Goal: Information Seeking & Learning: Learn about a topic

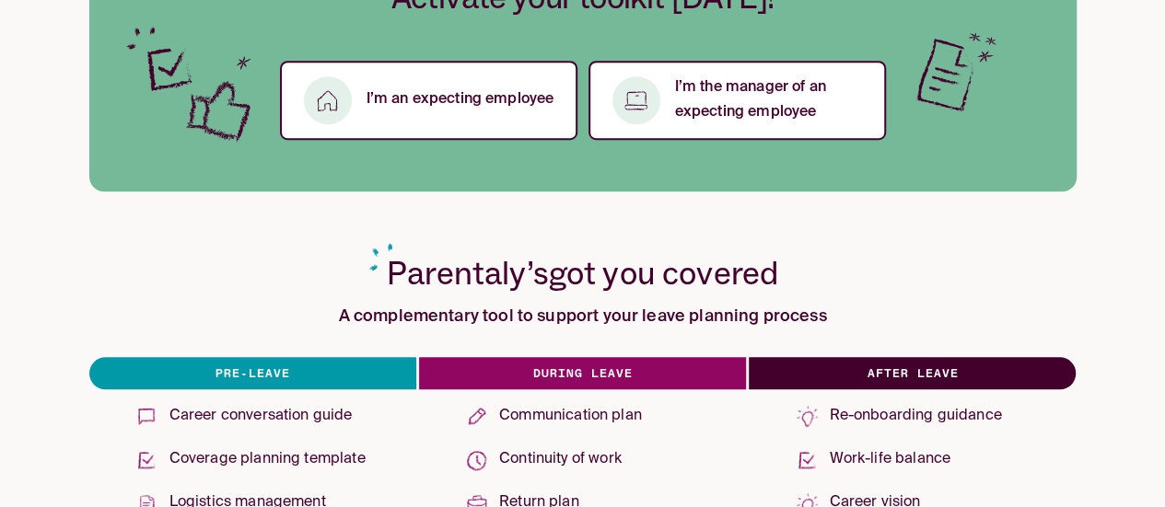
scroll to position [645, 0]
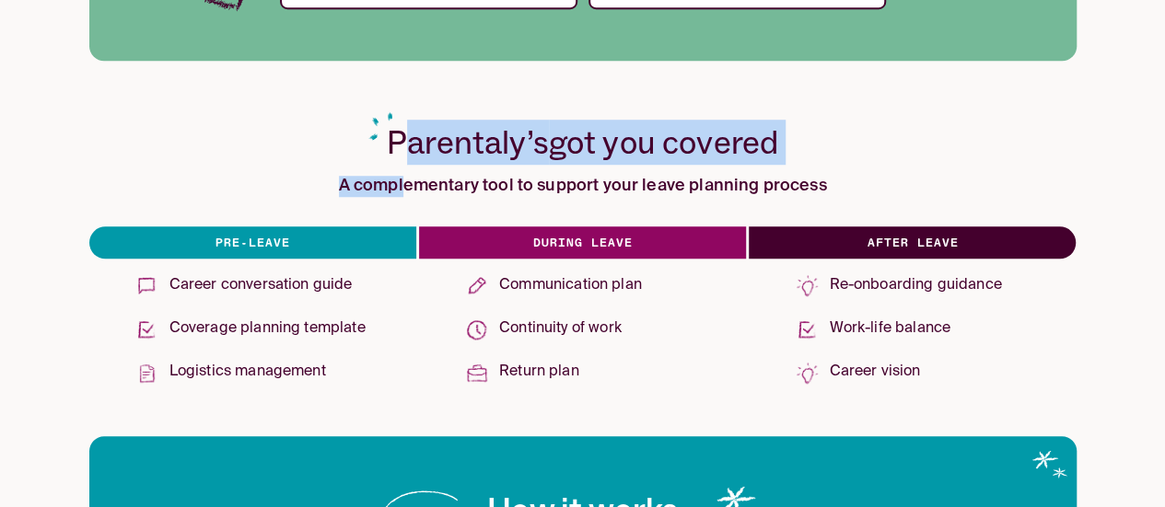
drag, startPoint x: 408, startPoint y: 149, endPoint x: 405, endPoint y: 186, distance: 36.9
click at [405, 186] on div "Parentaly’s got you covered A complementary tool to support your leave planning…" at bounding box center [582, 256] width 987 height 273
click at [405, 186] on h3 "A complementary tool to support your leave planning process" at bounding box center [583, 186] width 488 height 21
drag, startPoint x: 405, startPoint y: 186, endPoint x: 426, endPoint y: 161, distance: 32.1
click at [426, 161] on div "Parentaly’s got you covered A complementary tool to support your leave planning…" at bounding box center [582, 256] width 987 height 273
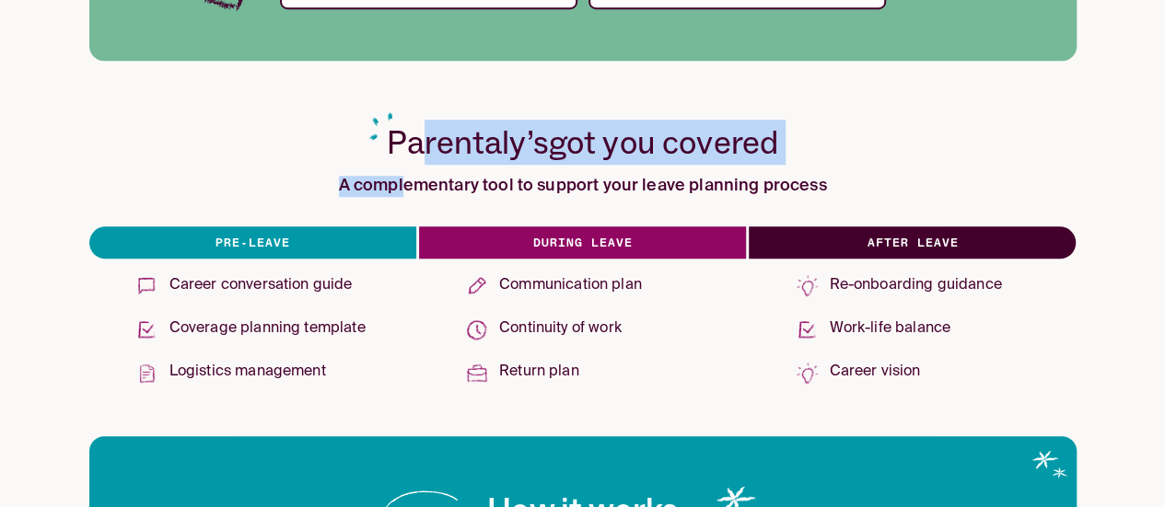
click at [426, 161] on span "Parentaly’s" at bounding box center [468, 142] width 162 height 41
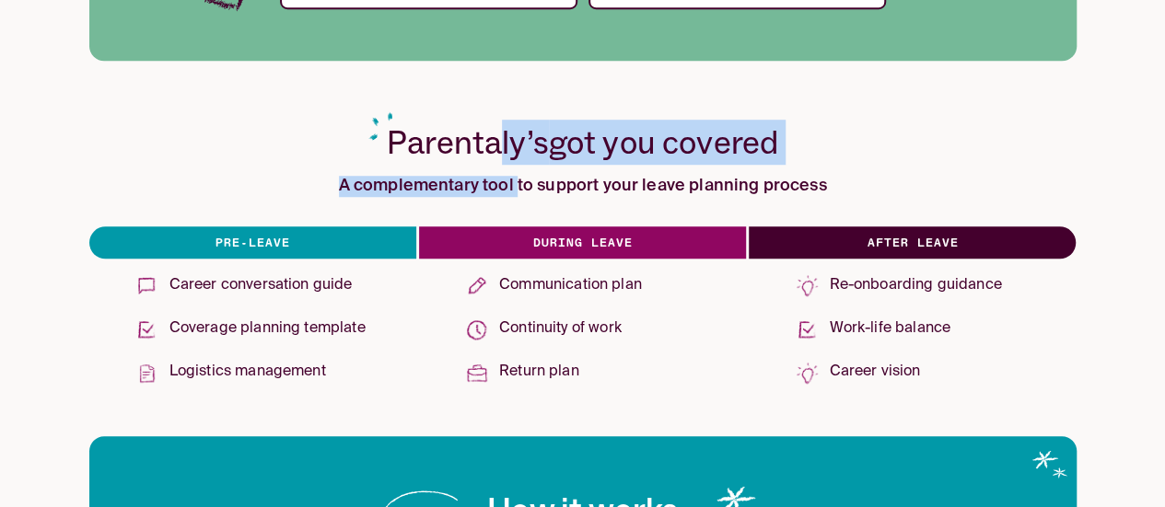
drag, startPoint x: 501, startPoint y: 146, endPoint x: 519, endPoint y: 181, distance: 38.7
click at [519, 181] on div "Parentaly’s got you covered A complementary tool to support your leave planning…" at bounding box center [582, 256] width 987 height 273
click at [519, 181] on h3 "A complementary tool to support your leave planning process" at bounding box center [583, 186] width 488 height 21
drag, startPoint x: 507, startPoint y: 189, endPoint x: 518, endPoint y: 157, distance: 33.8
click at [518, 157] on div "Parentaly’s got you covered A complementary tool to support your leave planning…" at bounding box center [582, 256] width 987 height 273
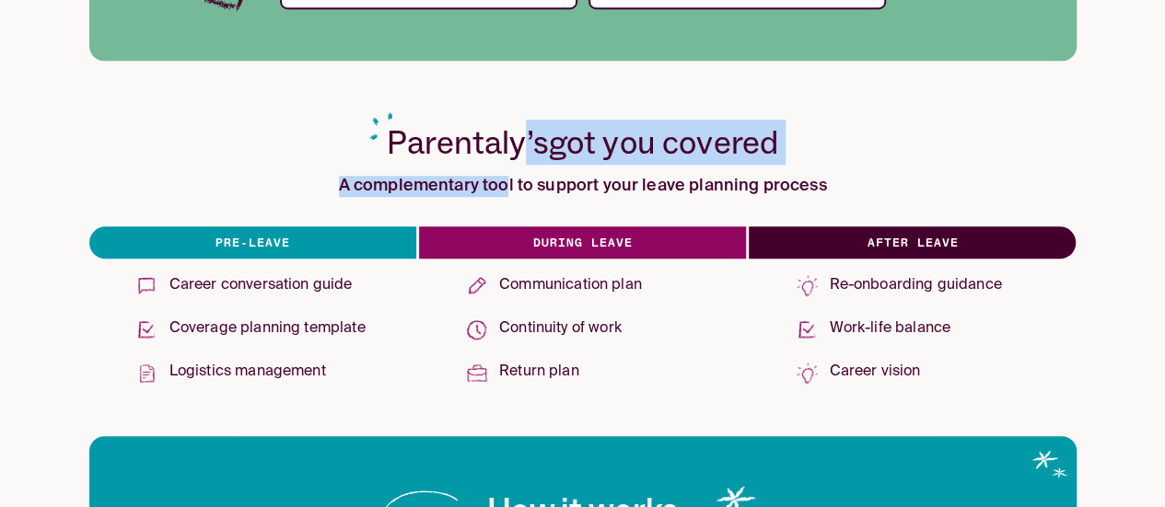
click at [518, 157] on span "Parentaly’s" at bounding box center [468, 142] width 162 height 41
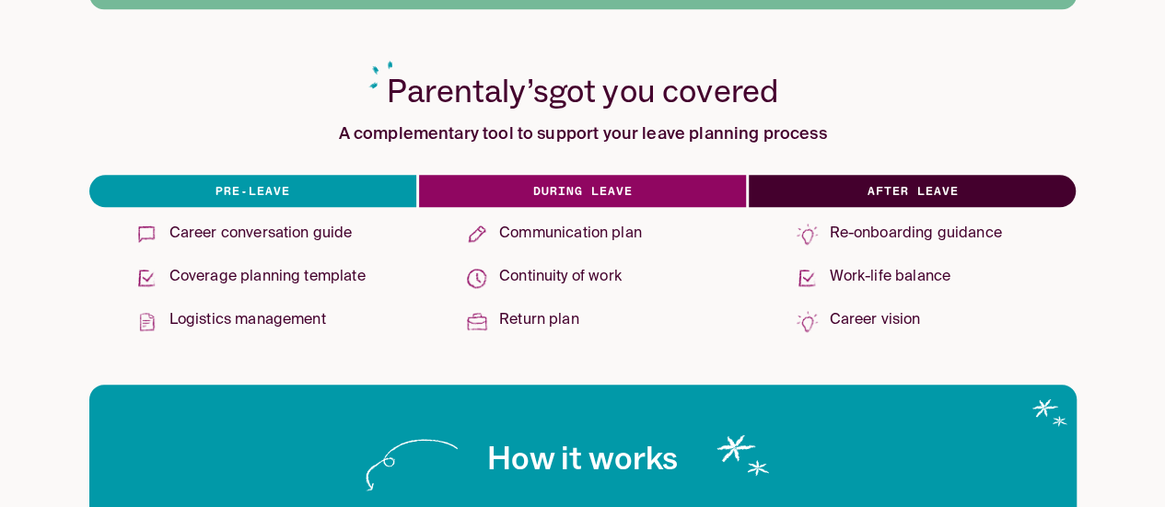
scroll to position [737, 0]
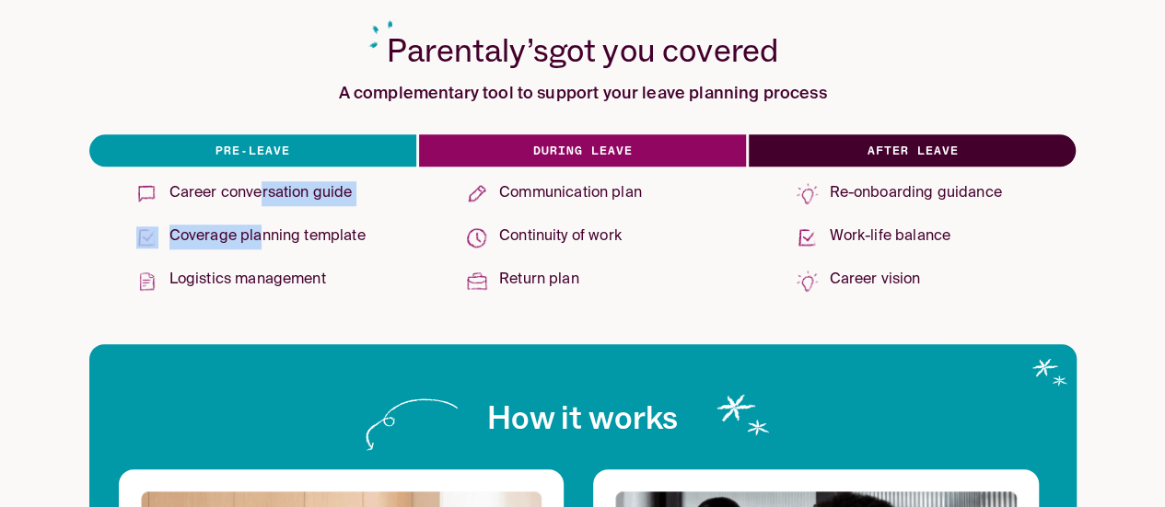
drag, startPoint x: 257, startPoint y: 239, endPoint x: 258, endPoint y: 204, distance: 35.0
click at [258, 204] on div "Career conversation guide Coverage planning template Logistics management" at bounding box center [253, 237] width 262 height 127
click at [258, 204] on p "Career conversation guide" at bounding box center [260, 193] width 183 height 25
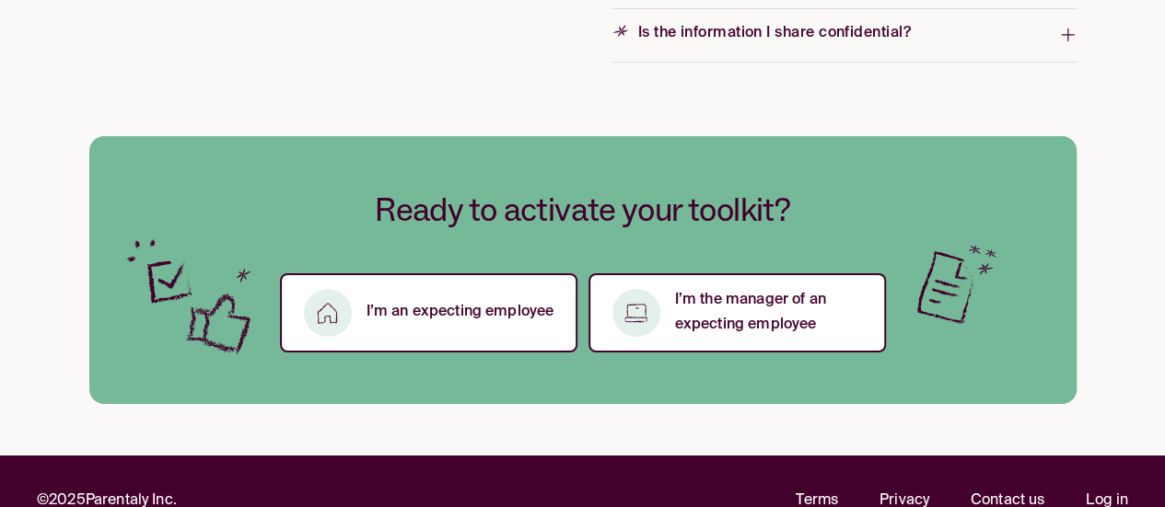
scroll to position [3224, 0]
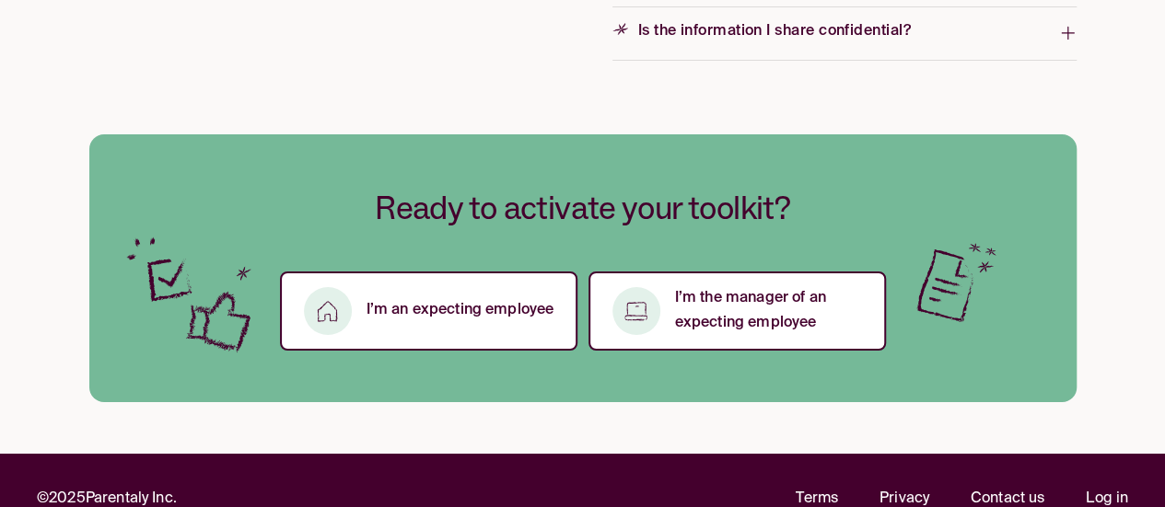
click at [788, 43] on span "Is the information I share confidential?" at bounding box center [835, 33] width 447 height 30
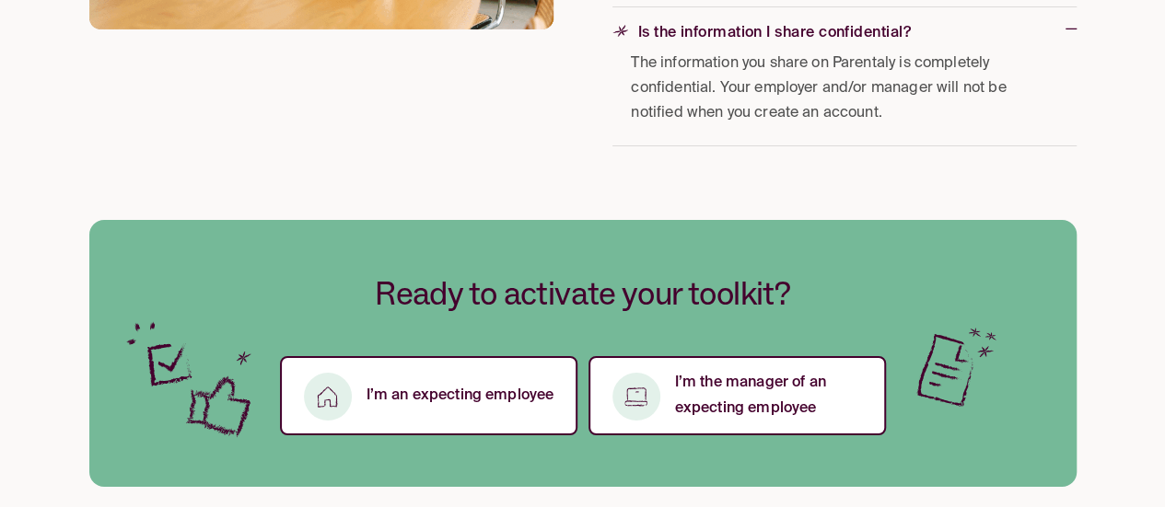
click at [796, 43] on span "Is the information I share confidential?" at bounding box center [838, 35] width 453 height 30
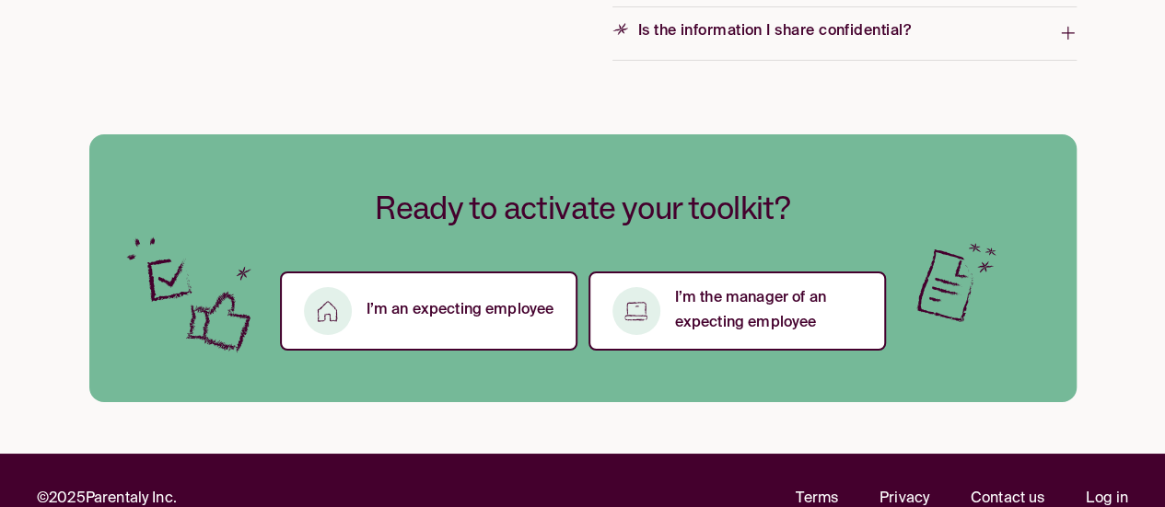
click at [796, 43] on span "Is the information I share confidential?" at bounding box center [835, 33] width 447 height 30
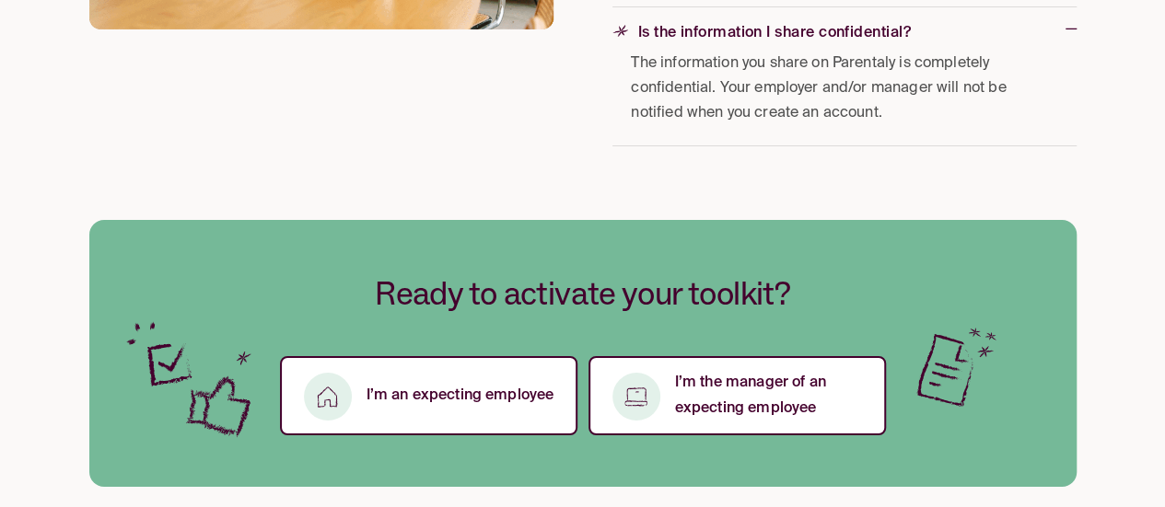
click at [796, 43] on span "Is the information I share confidential?" at bounding box center [838, 35] width 453 height 30
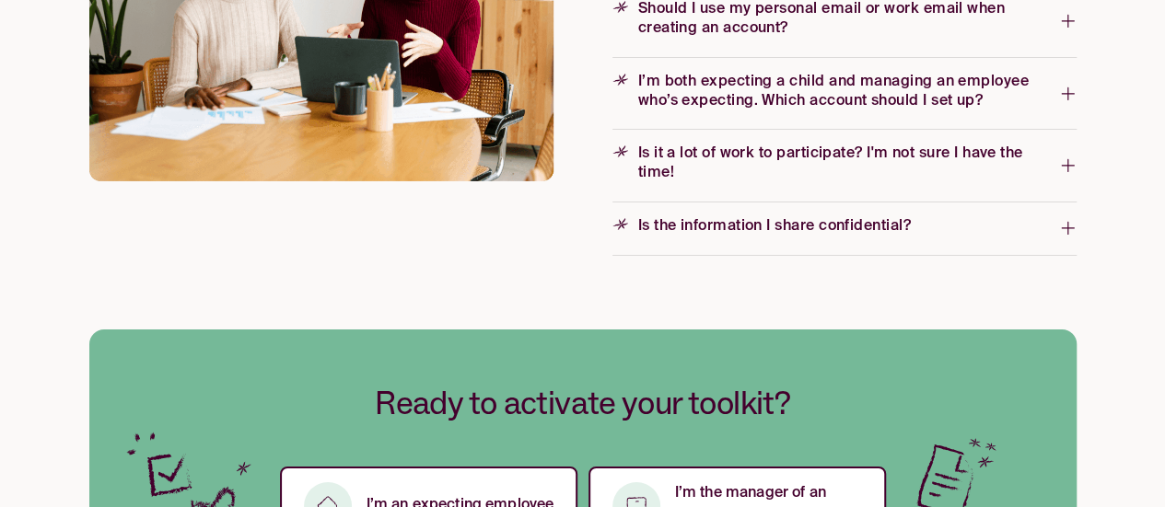
scroll to position [2613, 0]
